Goal: Task Accomplishment & Management: Manage account settings

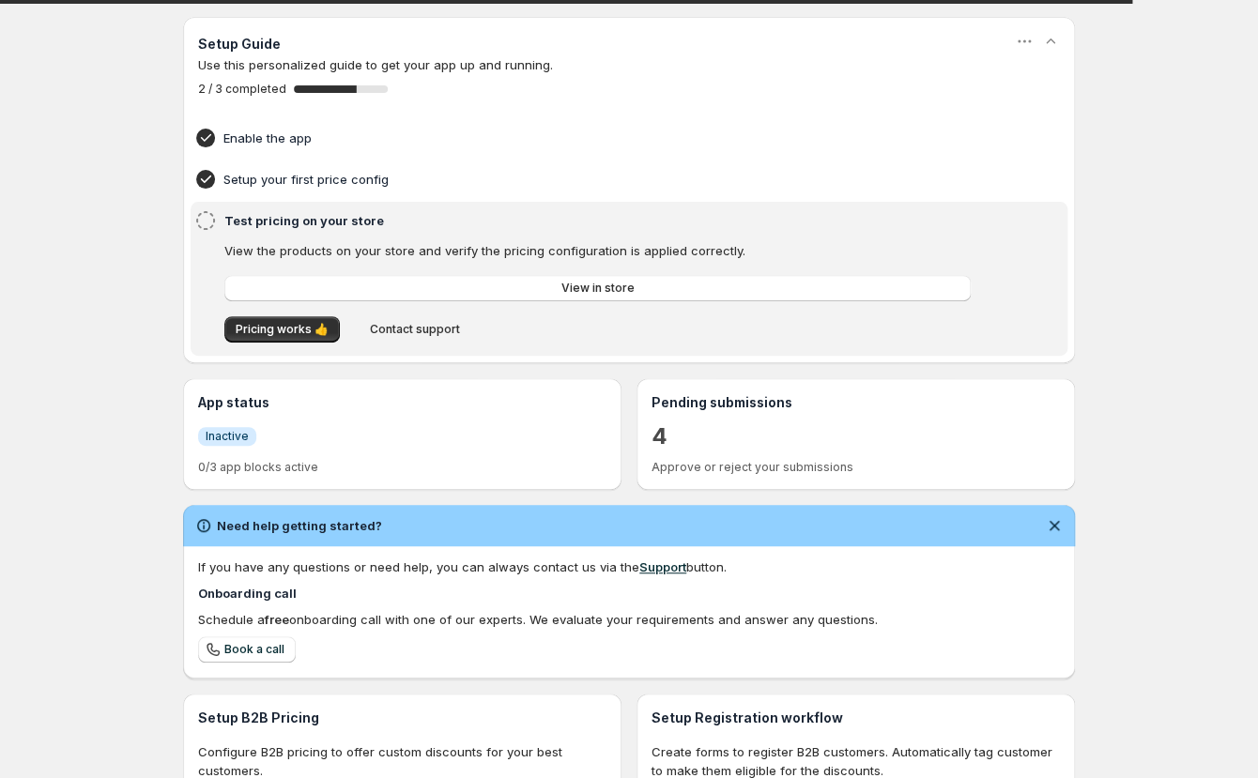
scroll to position [94, 0]
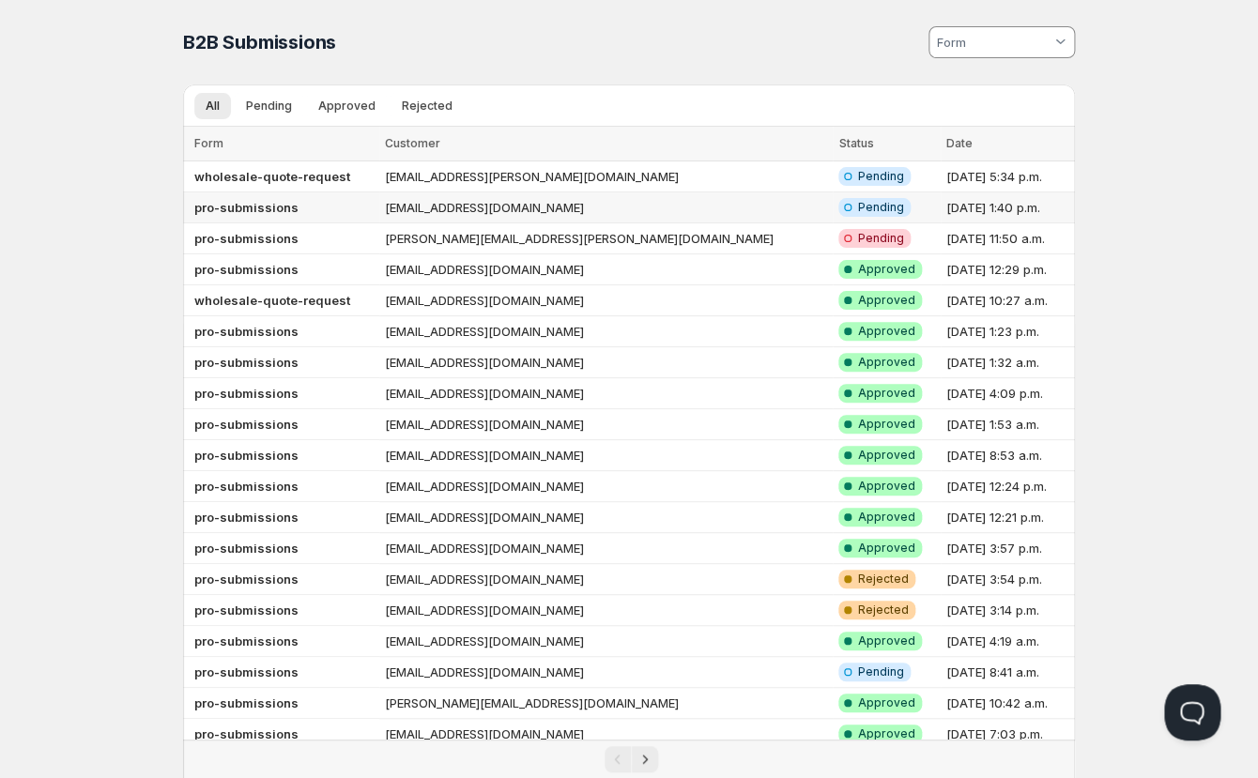
click at [467, 204] on td "[EMAIL_ADDRESS][DOMAIN_NAME]" at bounding box center [606, 207] width 454 height 31
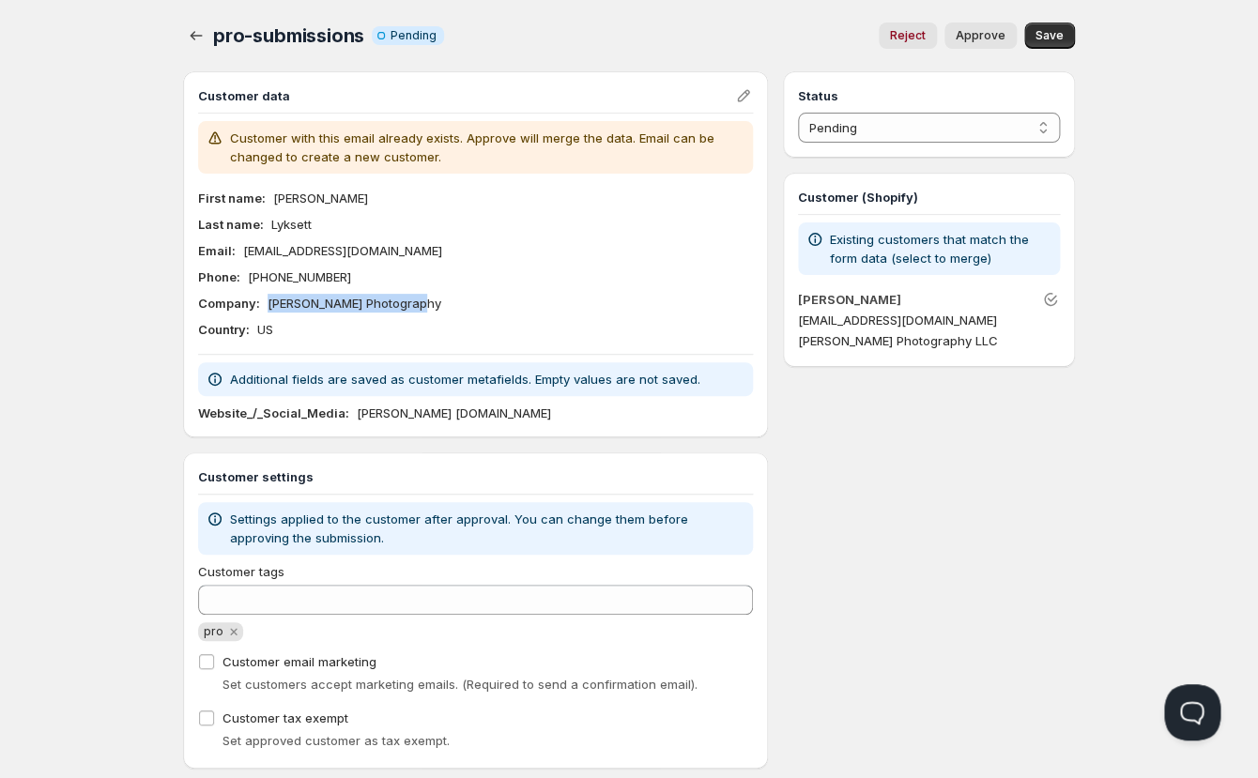
drag, startPoint x: 410, startPoint y: 307, endPoint x: 263, endPoint y: 310, distance: 147.4
click at [263, 310] on div "Company : Bob Lyksett Photography" at bounding box center [475, 303] width 555 height 19
copy p "Bob Lyksett Photography"
drag, startPoint x: 369, startPoint y: 251, endPoint x: 238, endPoint y: 256, distance: 130.6
click at [238, 256] on div "Email : blyksett@msn.com" at bounding box center [475, 250] width 555 height 19
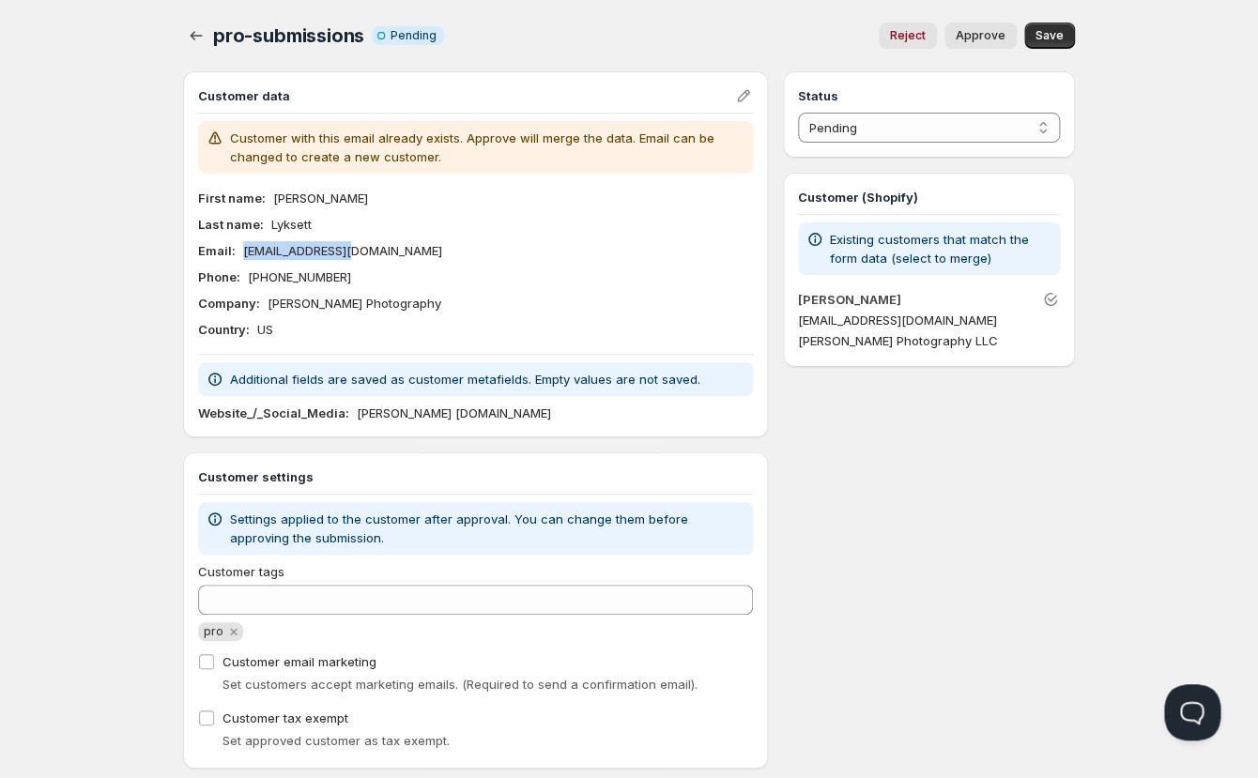
copy p "[EMAIL_ADDRESS][DOMAIN_NAME]"
click at [474, 278] on div "Phone : 801-718-1906" at bounding box center [475, 276] width 555 height 19
drag, startPoint x: 469, startPoint y: 415, endPoint x: 422, endPoint y: 415, distance: 46.9
click at [462, 415] on p "Bob Lyksett Photography.com" at bounding box center [454, 413] width 194 height 19
drag, startPoint x: 356, startPoint y: 415, endPoint x: 572, endPoint y: 413, distance: 215.9
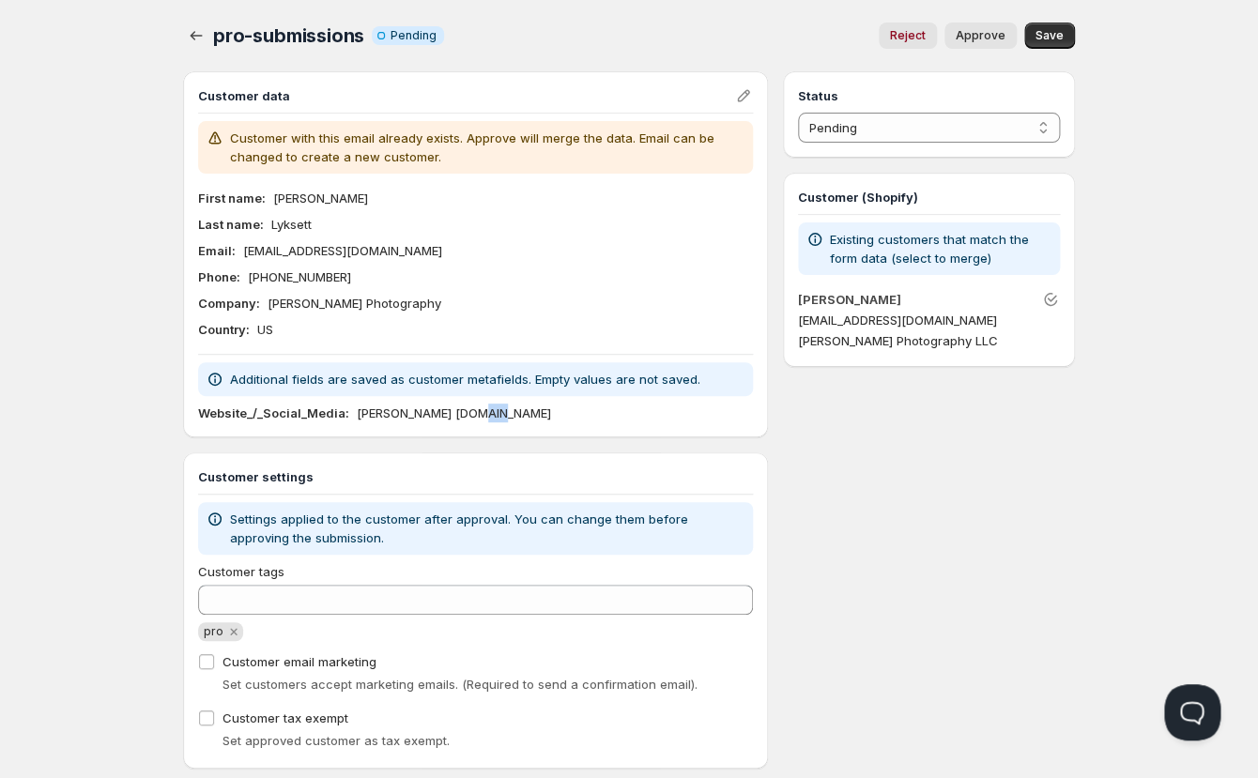
click at [572, 413] on div "Website_/_Social_Media : Bob Lyksett Photography.com" at bounding box center [475, 413] width 555 height 19
copy p "Bob Lyksett Photography.com"
drag, startPoint x: 889, startPoint y: 577, endPoint x: 831, endPoint y: 479, distance: 114.4
click at [889, 576] on div "Status Pending Approved Rejected Ignored Spam Pending Customer (Shopify) Existi…" at bounding box center [929, 419] width 292 height 697
select select "1"
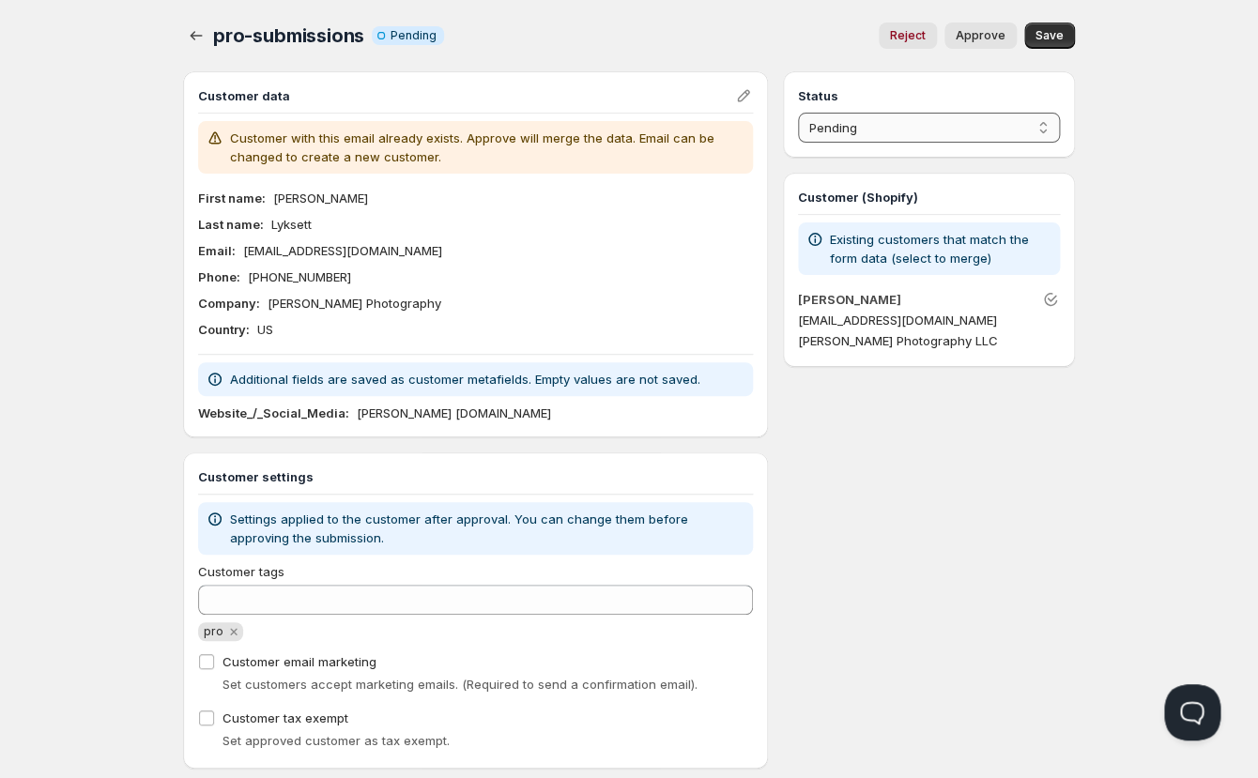
click option "Approved" at bounding box center [0, 0] width 0 height 0
click at [1049, 31] on span "Save" at bounding box center [1049, 35] width 28 height 15
click at [188, 34] on icon "button" at bounding box center [196, 35] width 19 height 19
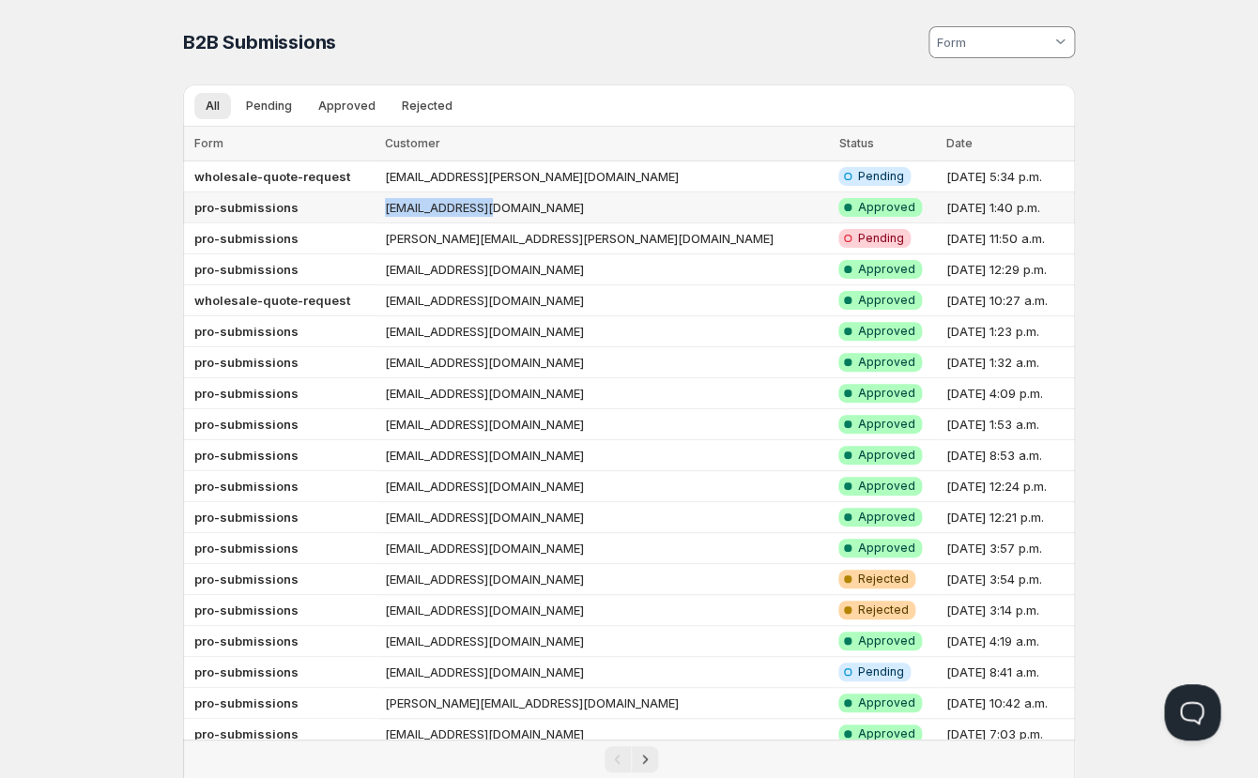
drag, startPoint x: 533, startPoint y: 204, endPoint x: 429, endPoint y: 205, distance: 104.2
click at [429, 205] on td "[EMAIL_ADDRESS][DOMAIN_NAME]" at bounding box center [606, 207] width 454 height 31
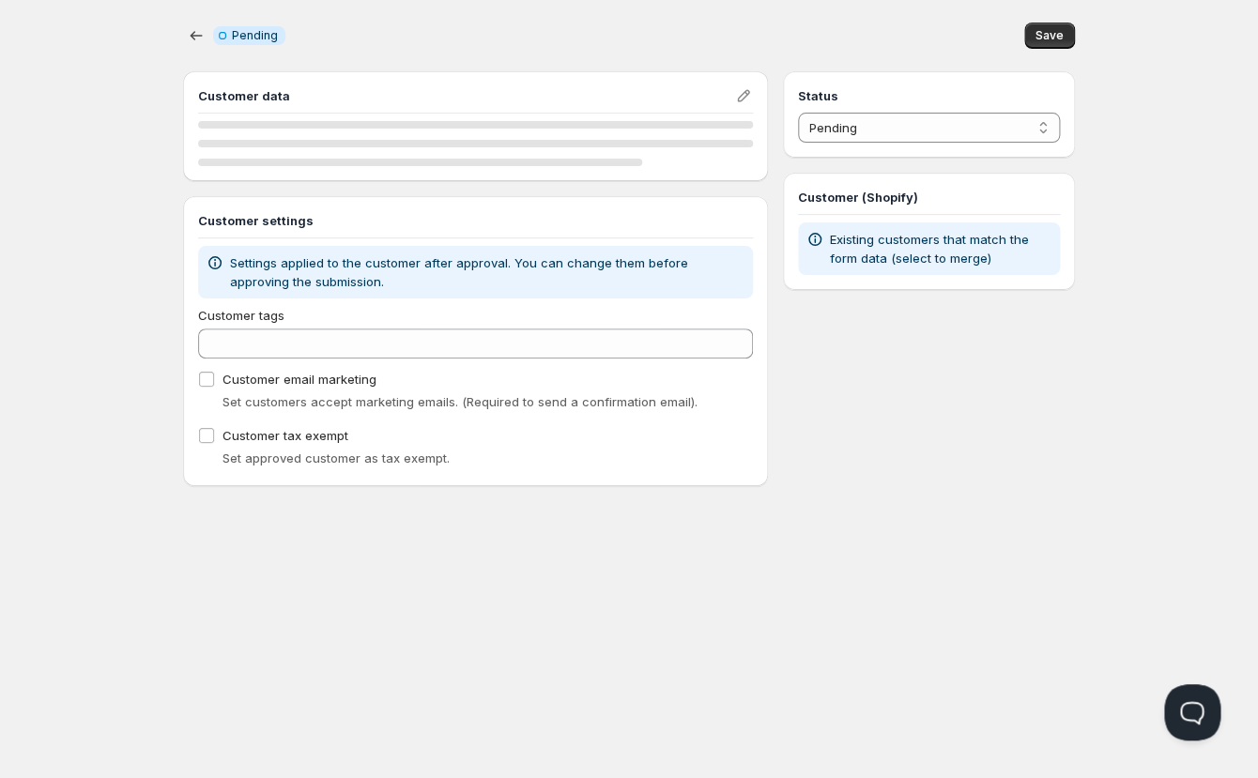
select select "1"
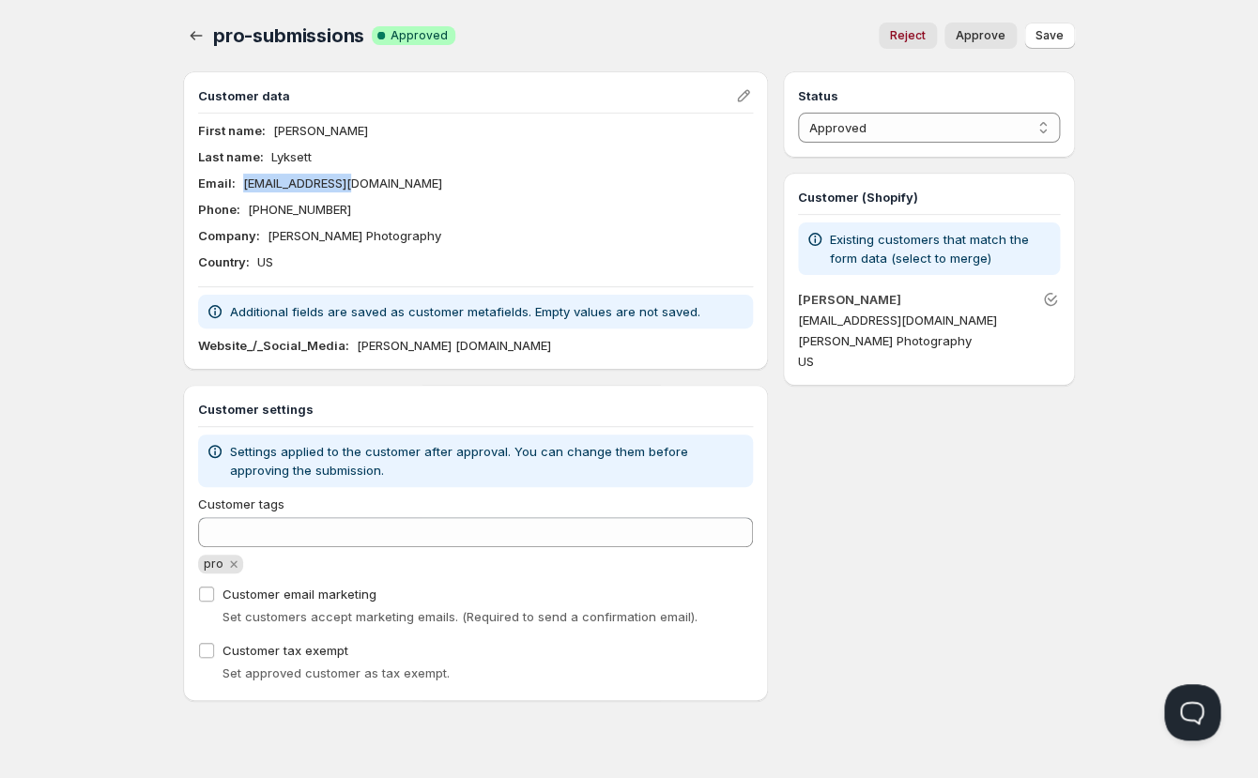
drag, startPoint x: 298, startPoint y: 180, endPoint x: 347, endPoint y: 156, distance: 55.4
click at [237, 180] on div "Email : blyksett@msn.com" at bounding box center [475, 183] width 555 height 19
copy p "[EMAIL_ADDRESS][DOMAIN_NAME]"
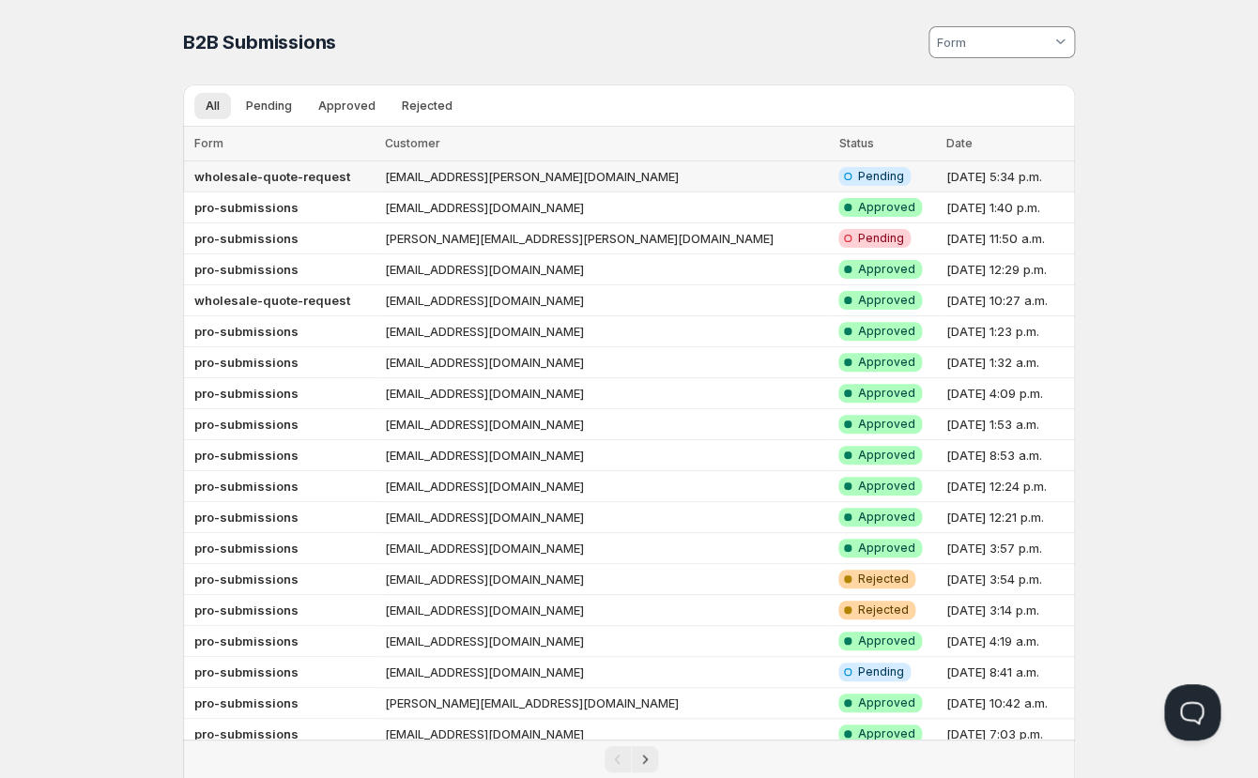
click at [472, 175] on td "[EMAIL_ADDRESS][PERSON_NAME][DOMAIN_NAME]" at bounding box center [606, 176] width 454 height 31
click at [308, 177] on b "wholesale-quote-request" at bounding box center [272, 176] width 156 height 15
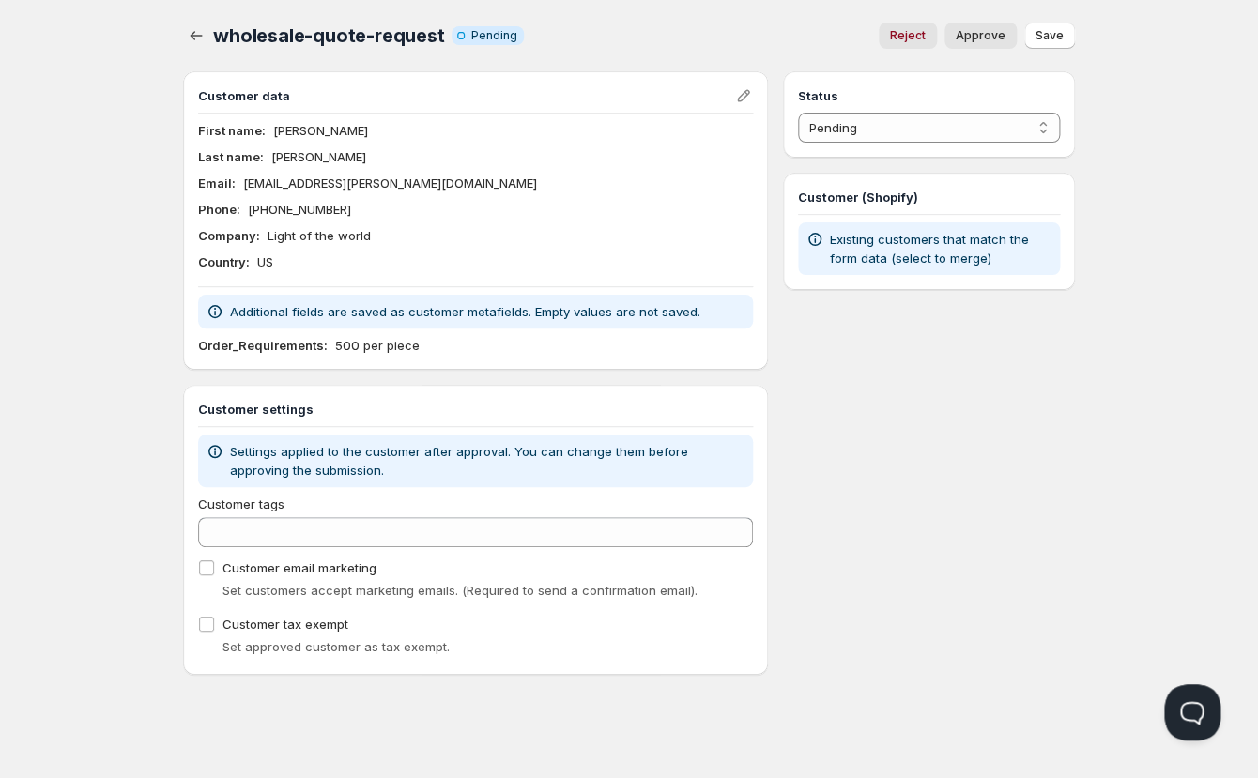
click at [53, 267] on div "Home Pricing Price lists Checkout Forms Submissions Settings Features Plans who…" at bounding box center [629, 389] width 1258 height 778
